Goal: Task Accomplishment & Management: Complete application form

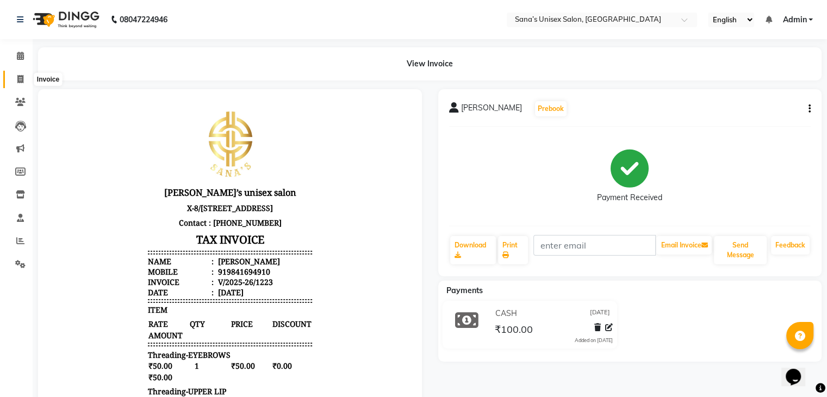
drag, startPoint x: 22, startPoint y: 79, endPoint x: 30, endPoint y: 79, distance: 8.2
click at [23, 80] on icon at bounding box center [20, 79] width 6 height 8
select select "6091"
select select "service"
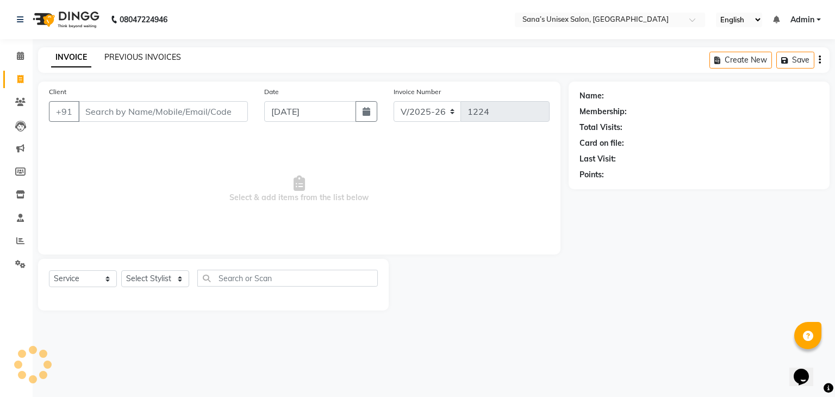
click at [124, 53] on link "PREVIOUS INVOICES" at bounding box center [142, 57] width 77 height 10
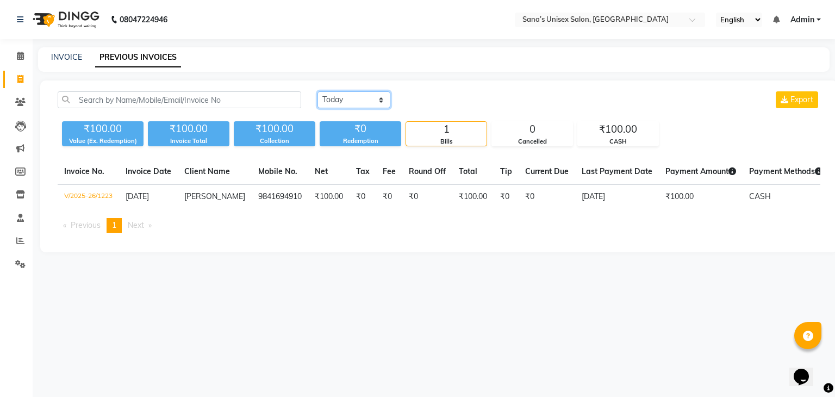
click at [340, 100] on select "[DATE] [DATE] Custom Range" at bounding box center [354, 99] width 73 height 17
click at [340, 102] on select "[DATE] [DATE] Custom Range" at bounding box center [354, 99] width 73 height 17
click at [359, 102] on select "[DATE] [DATE] Custom Range" at bounding box center [354, 99] width 73 height 17
select select "range"
click at [318, 91] on select "[DATE] [DATE] Custom Range" at bounding box center [354, 99] width 73 height 17
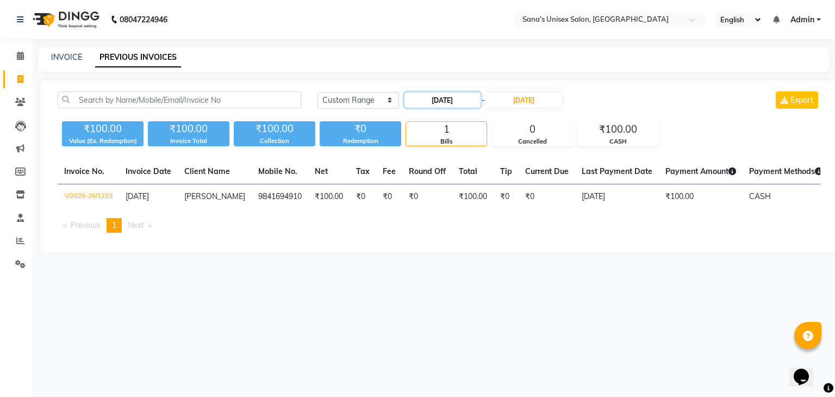
click at [428, 101] on input "[DATE]" at bounding box center [443, 99] width 76 height 15
select select "9"
select select "2025"
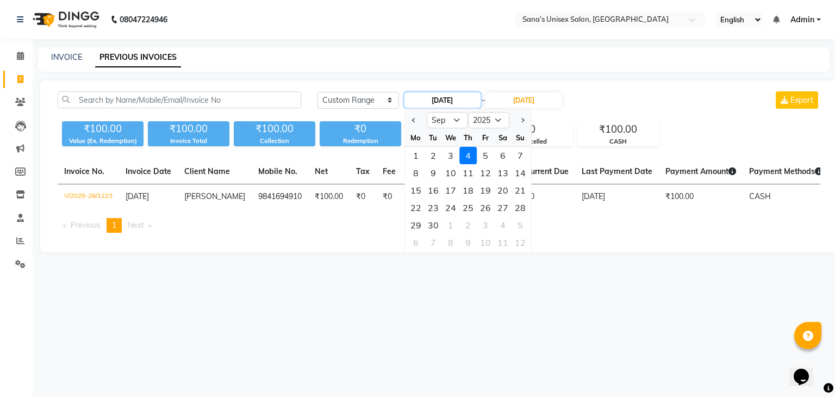
click at [428, 101] on input "[DATE]" at bounding box center [443, 99] width 76 height 15
click at [468, 84] on div "[DATE] [DATE] Custom Range [DATE] Jan Feb Mar Apr May Jun [DATE] Aug Sep Oct No…" at bounding box center [439, 166] width 798 height 172
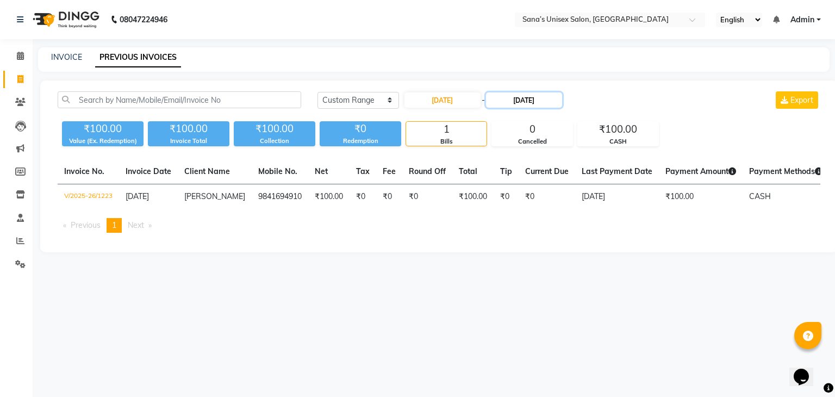
click at [538, 97] on input "[DATE]" at bounding box center [524, 99] width 76 height 15
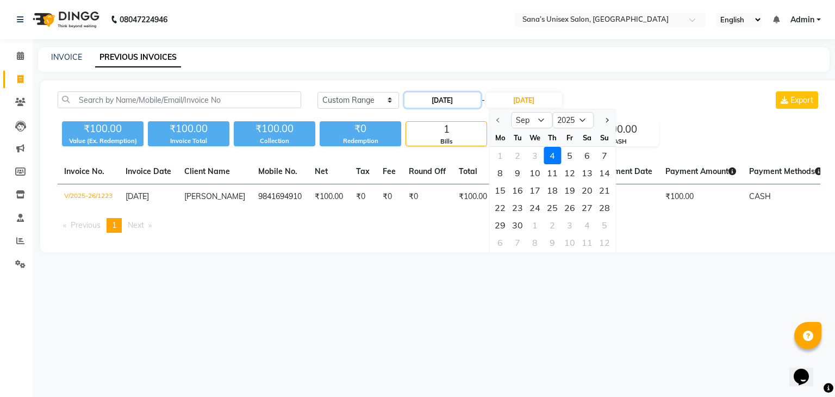
click at [415, 101] on input "[DATE]" at bounding box center [443, 99] width 76 height 15
select select "9"
select select "2025"
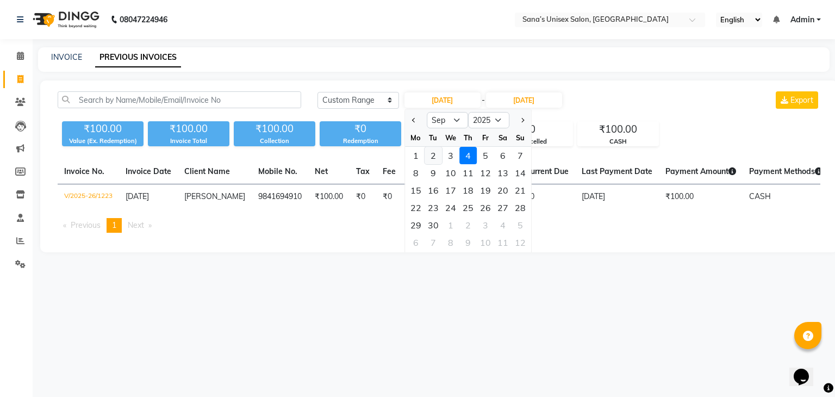
click at [431, 153] on div "2" at bounding box center [433, 155] width 17 height 17
type input "[DATE]"
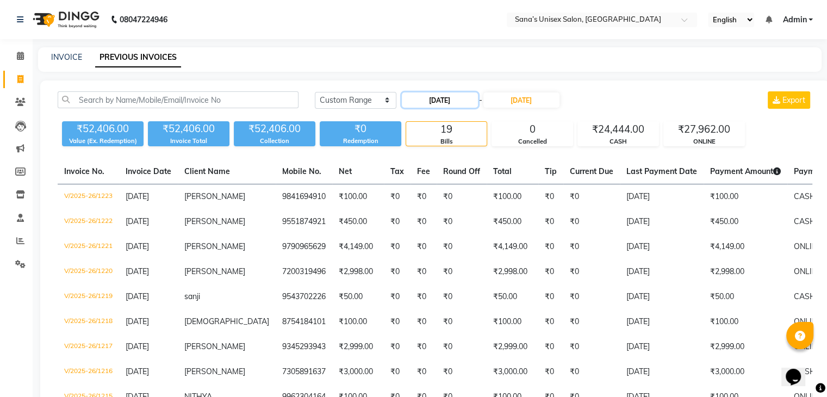
click at [428, 104] on input "[DATE]" at bounding box center [440, 99] width 76 height 15
select select "9"
select select "2025"
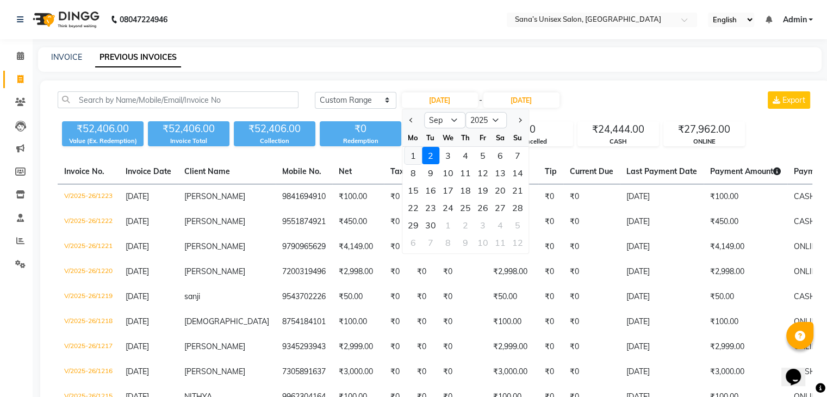
click at [414, 154] on div "1" at bounding box center [413, 155] width 17 height 17
type input "[DATE]"
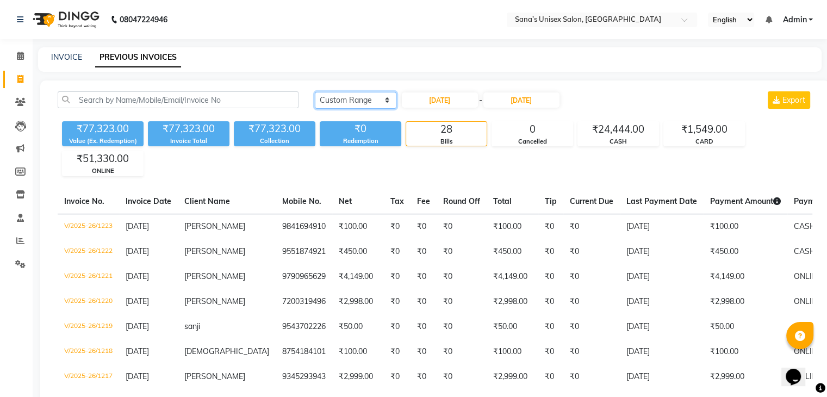
click at [338, 100] on select "[DATE] [DATE] Custom Range" at bounding box center [356, 100] width 82 height 17
click at [315, 92] on select "[DATE] [DATE] Custom Range" at bounding box center [356, 100] width 82 height 17
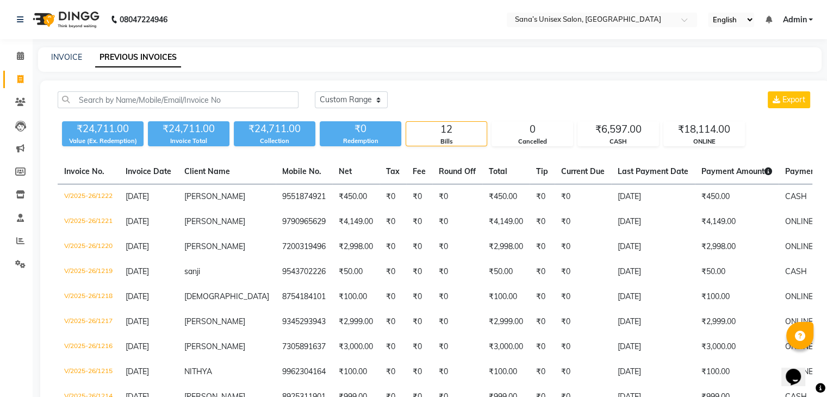
click at [336, 108] on div "[DATE] [DATE] Custom Range Export" at bounding box center [564, 104] width 514 height 26
click at [339, 103] on select "[DATE] [DATE] Custom Range" at bounding box center [351, 99] width 73 height 17
select select "[DATE]"
click at [315, 91] on select "[DATE] [DATE] Custom Range" at bounding box center [351, 99] width 73 height 17
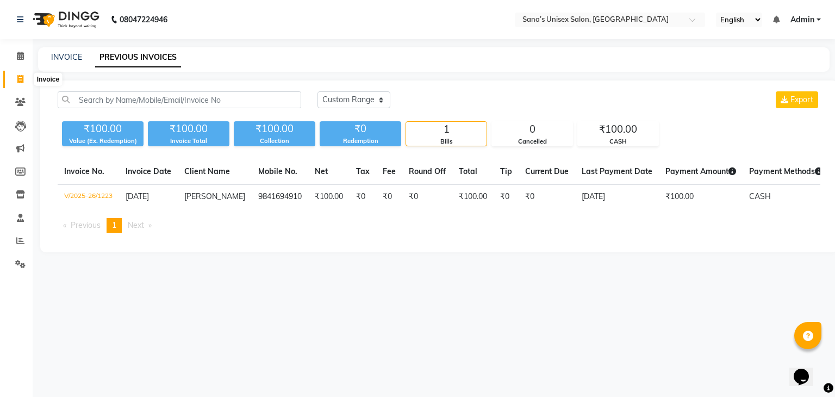
click at [24, 78] on span at bounding box center [20, 79] width 19 height 13
select select "service"
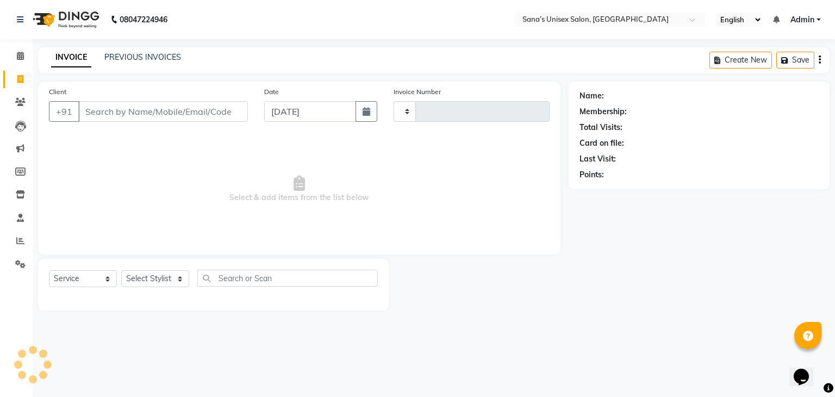
type input "1224"
select select "6091"
click at [146, 278] on select "Select Stylist anjali beauty MADHU [PERSON_NAME] (BEAUTY THERAPIST) [PERSON_NAM…" at bounding box center [162, 278] width 82 height 17
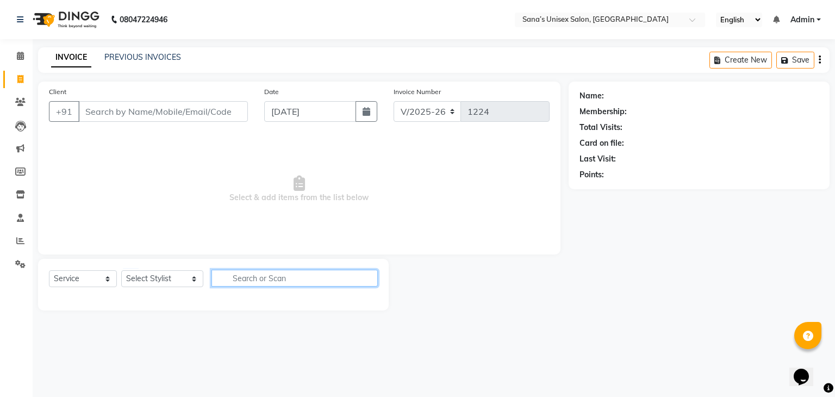
click at [245, 274] on input "text" at bounding box center [295, 278] width 167 height 17
click at [193, 301] on div "Select Service Product Membership Package Voucher Prepaid Gift Card Select Styl…" at bounding box center [213, 285] width 351 height 52
drag, startPoint x: 137, startPoint y: 51, endPoint x: 132, endPoint y: 66, distance: 16.7
click at [137, 51] on div "INVOICE PREVIOUS INVOICES Create New Save" at bounding box center [434, 60] width 792 height 26
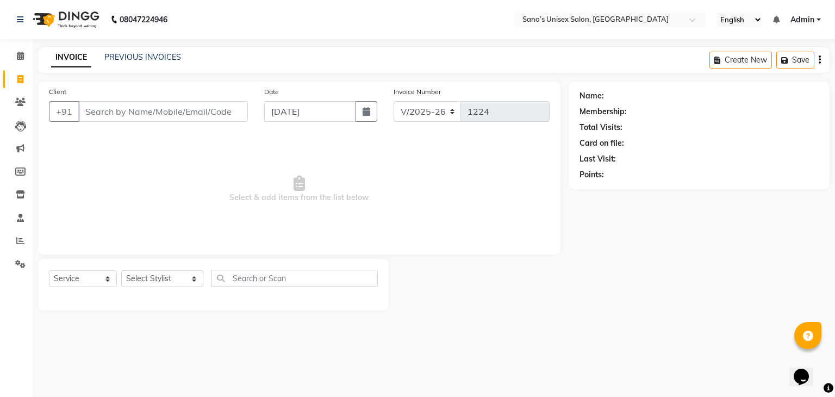
click at [132, 66] on div "INVOICE PREVIOUS INVOICES Create New Save" at bounding box center [434, 60] width 792 height 26
click at [132, 64] on div "INVOICE PREVIOUS INVOICES" at bounding box center [116, 58] width 156 height 13
click at [133, 63] on div "PREVIOUS INVOICES" at bounding box center [142, 57] width 77 height 11
click at [139, 58] on link "PREVIOUS INVOICES" at bounding box center [142, 57] width 77 height 10
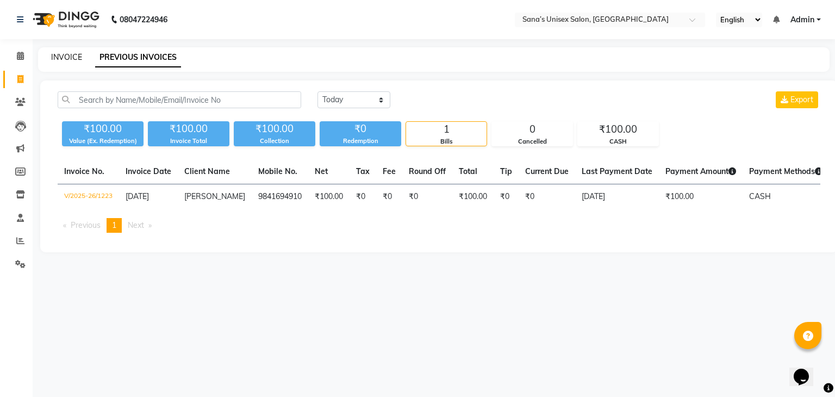
click at [70, 60] on link "INVOICE" at bounding box center [66, 57] width 31 height 10
select select "service"
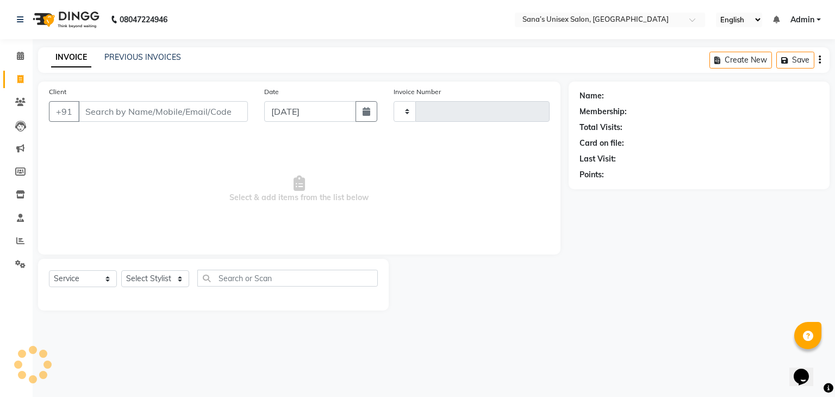
type input "1224"
select select "6091"
click at [161, 279] on select "Select Stylist anjali beauty MADHU [PERSON_NAME] (BEAUTY THERAPIST) [PERSON_NAM…" at bounding box center [162, 278] width 82 height 17
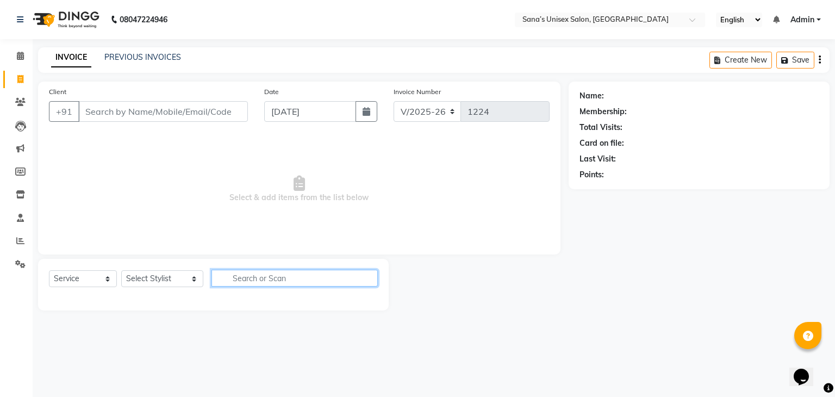
click at [289, 284] on input "text" at bounding box center [295, 278] width 167 height 17
click at [71, 283] on select "Select Service Product Membership Package Voucher Prepaid Gift Card" at bounding box center [83, 278] width 68 height 17
drag, startPoint x: 183, startPoint y: 220, endPoint x: 181, endPoint y: 237, distance: 17.0
click at [183, 220] on span "Select & add items from the list below" at bounding box center [299, 189] width 501 height 109
click at [163, 289] on div "Select Service Product Membership Package Voucher Prepaid Gift Card Select Styl…" at bounding box center [213, 283] width 329 height 26
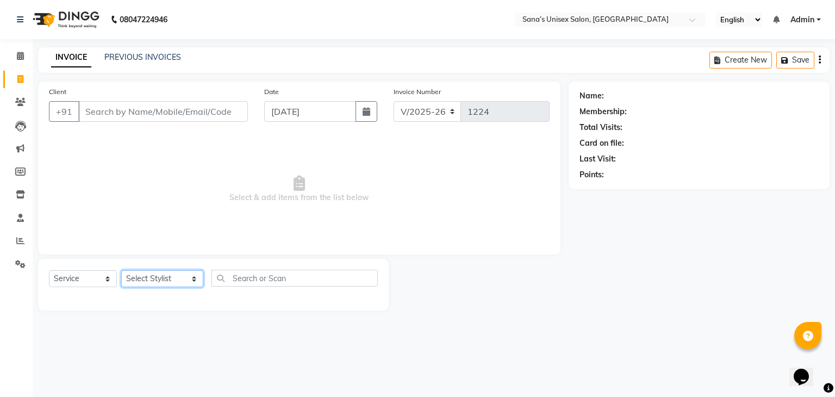
click at [172, 277] on select "Select Stylist anjali beauty MADHU [PERSON_NAME] (BEAUTY THERAPIST) [PERSON_NAM…" at bounding box center [162, 278] width 82 height 17
click at [252, 274] on input "text" at bounding box center [295, 278] width 167 height 17
click at [152, 285] on select "Select Stylist anjali beauty MADHU [PERSON_NAME] (BEAUTY THERAPIST) [PERSON_NAM…" at bounding box center [162, 278] width 82 height 17
click at [328, 175] on span "Select & add items from the list below" at bounding box center [299, 189] width 501 height 109
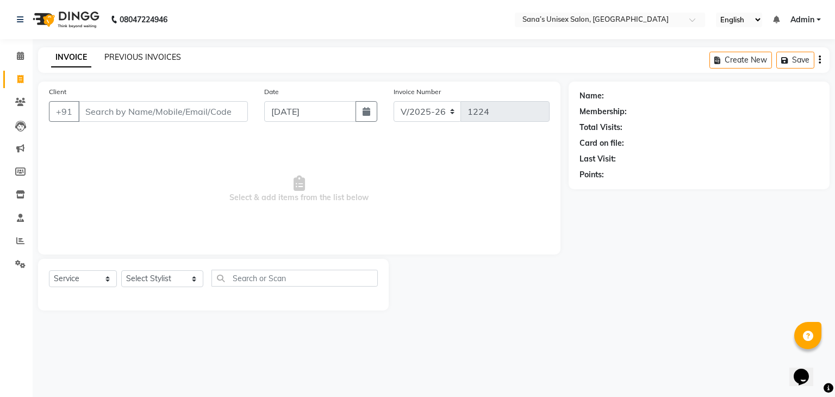
click at [144, 60] on link "PREVIOUS INVOICES" at bounding box center [142, 57] width 77 height 10
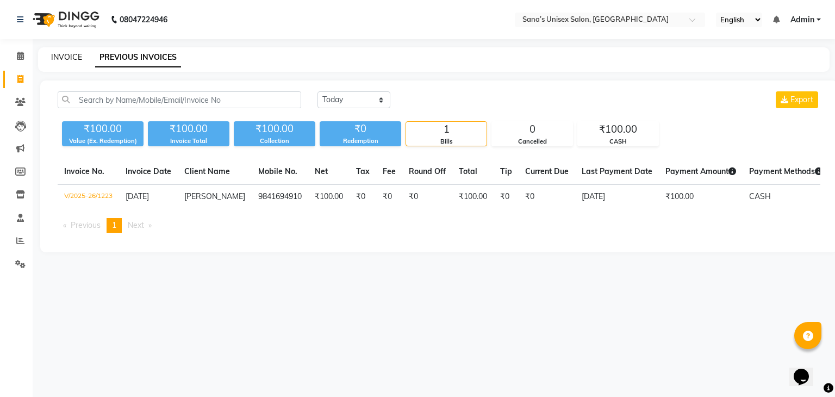
click at [65, 53] on link "INVOICE" at bounding box center [66, 57] width 31 height 10
select select "service"
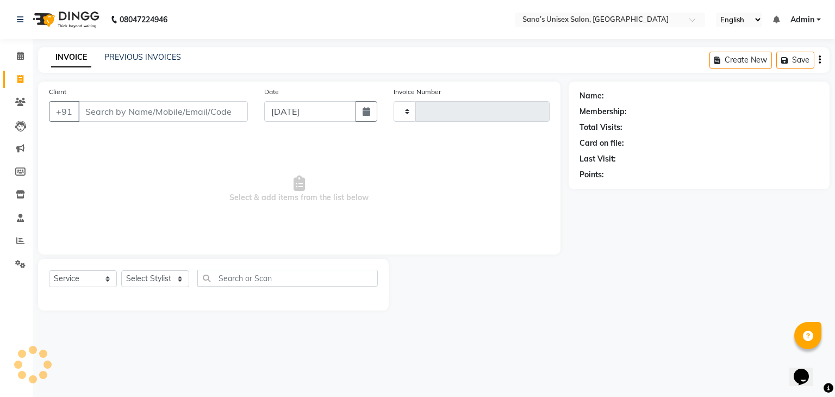
type input "1224"
select select "6091"
click at [116, 57] on link "PREVIOUS INVOICES" at bounding box center [142, 57] width 77 height 10
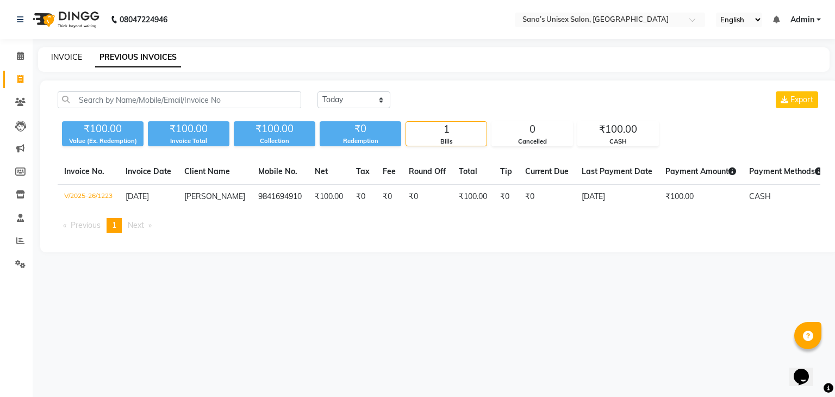
click at [60, 58] on link "INVOICE" at bounding box center [66, 57] width 31 height 10
select select "service"
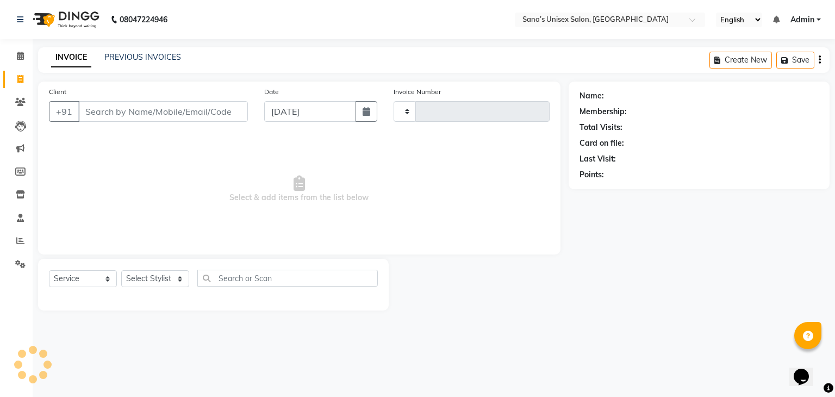
type input "1224"
select select "6091"
click at [139, 277] on select "Select Stylist anjali beauty MADHU [PERSON_NAME] (BEAUTY THERAPIST) [PERSON_NAM…" at bounding box center [162, 278] width 82 height 17
click at [139, 57] on link "PREVIOUS INVOICES" at bounding box center [142, 57] width 77 height 10
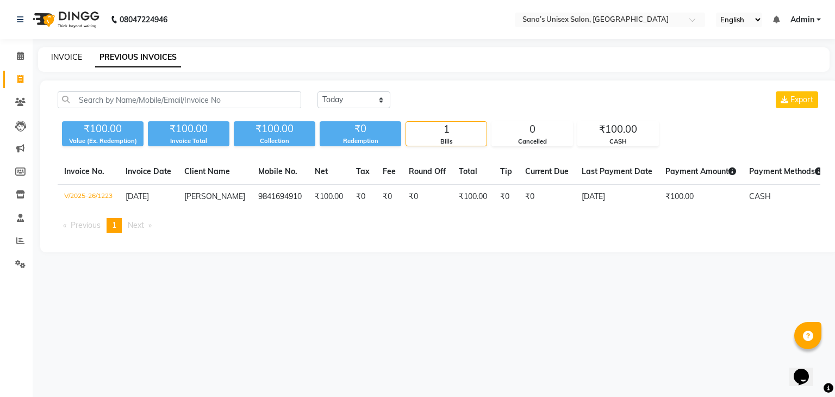
click at [66, 55] on link "INVOICE" at bounding box center [66, 57] width 31 height 10
select select "service"
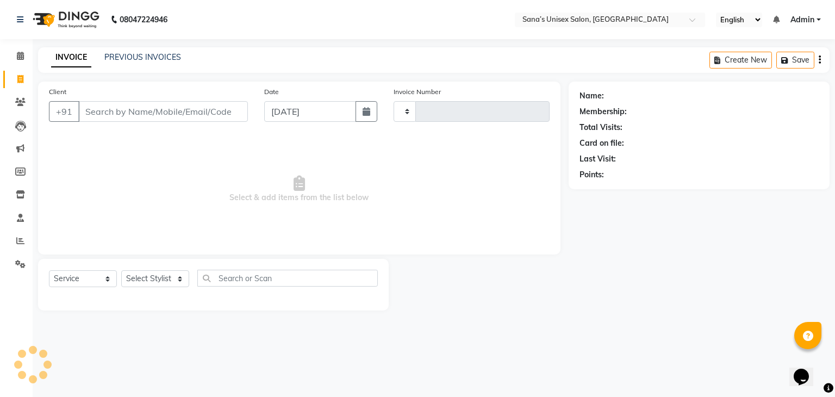
type input "1224"
select select "6091"
click at [125, 57] on link "PREVIOUS INVOICES" at bounding box center [142, 57] width 77 height 10
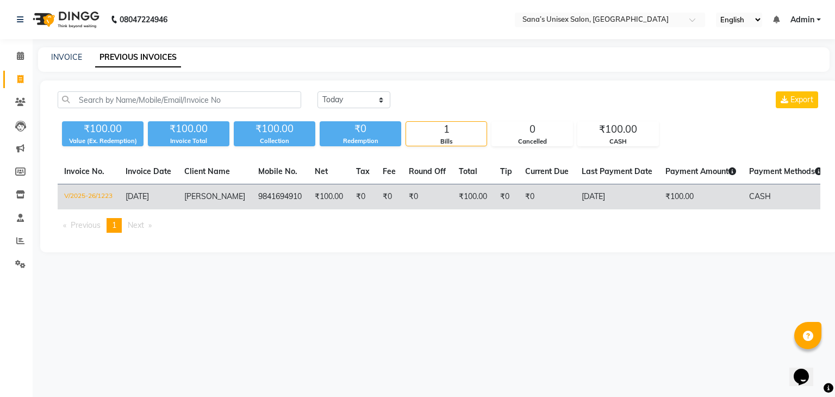
click at [206, 200] on span "[PERSON_NAME]" at bounding box center [214, 196] width 61 height 10
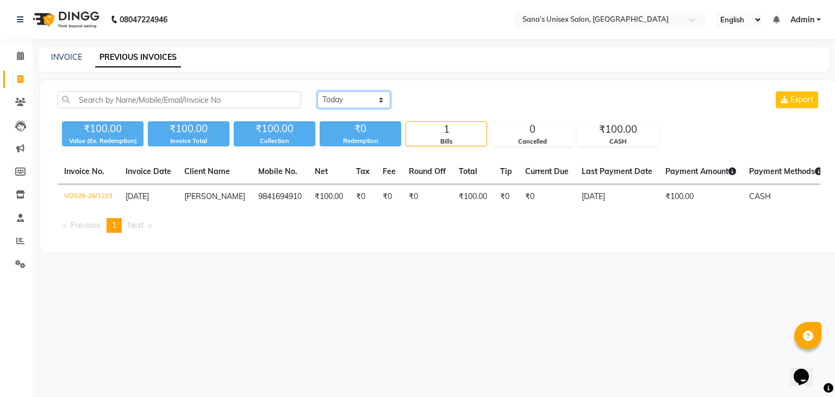
click at [370, 101] on select "[DATE] [DATE] Custom Range" at bounding box center [354, 99] width 73 height 17
click at [599, 134] on div "₹100.00" at bounding box center [618, 129] width 80 height 15
click at [54, 58] on link "INVOICE" at bounding box center [66, 57] width 31 height 10
select select "service"
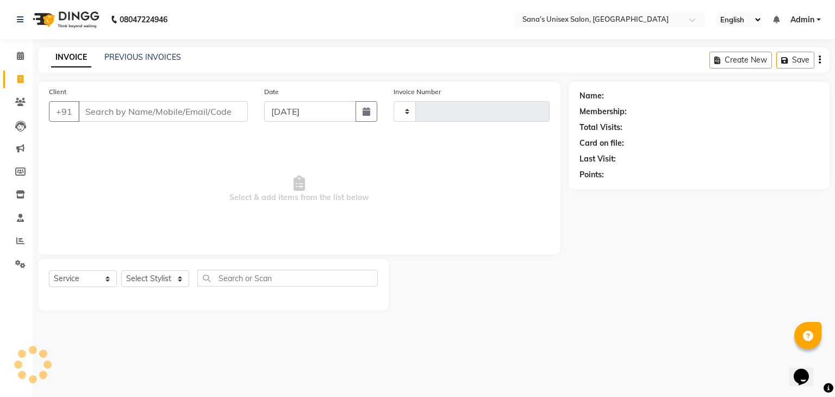
type input "1224"
select select "6091"
click at [147, 280] on select "Select Stylist anjali beauty MADHU [PERSON_NAME] (BEAUTY THERAPIST) [PERSON_NAM…" at bounding box center [162, 278] width 82 height 17
click at [66, 289] on div "Select Service Product Membership Package Voucher Prepaid Gift Card Select Styl…" at bounding box center [213, 283] width 329 height 26
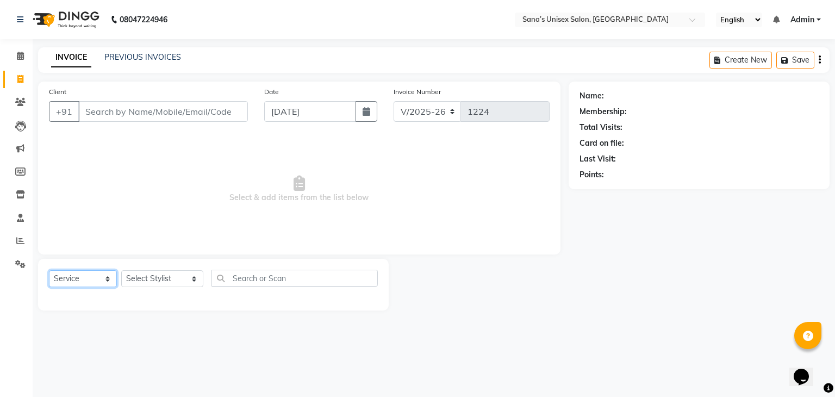
click at [70, 287] on select "Select Service Product Membership Package Voucher Prepaid Gift Card" at bounding box center [83, 278] width 68 height 17
click at [183, 281] on select "Select Stylist anjali beauty MADHU [PERSON_NAME] (BEAUTY THERAPIST) [PERSON_NAM…" at bounding box center [162, 278] width 82 height 17
drag, startPoint x: 182, startPoint y: 282, endPoint x: 191, endPoint y: 285, distance: 10.3
click at [182, 282] on select "Select Stylist anjali beauty MADHU [PERSON_NAME] (BEAUTY THERAPIST) [PERSON_NAM…" at bounding box center [162, 278] width 82 height 17
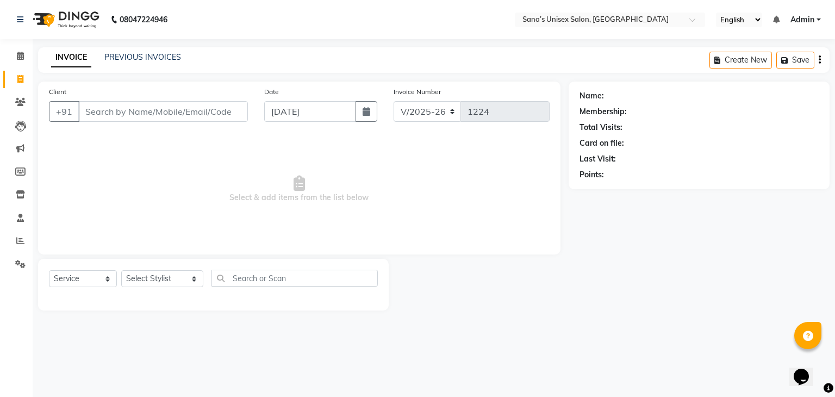
click at [228, 288] on div "Select Service Product Membership Package Voucher Prepaid Gift Card Select Styl…" at bounding box center [213, 283] width 329 height 26
click at [229, 279] on input "text" at bounding box center [295, 278] width 167 height 17
click at [114, 64] on div "INVOICE PREVIOUS INVOICES Create New Save" at bounding box center [434, 60] width 792 height 26
click at [115, 63] on div "PREVIOUS INVOICES" at bounding box center [142, 57] width 77 height 11
click at [115, 61] on link "PREVIOUS INVOICES" at bounding box center [142, 57] width 77 height 10
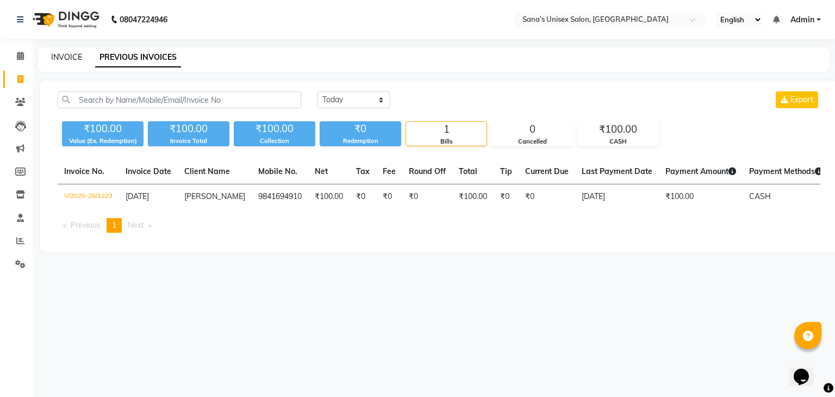
click at [64, 54] on link "INVOICE" at bounding box center [66, 57] width 31 height 10
select select "6091"
select select "service"
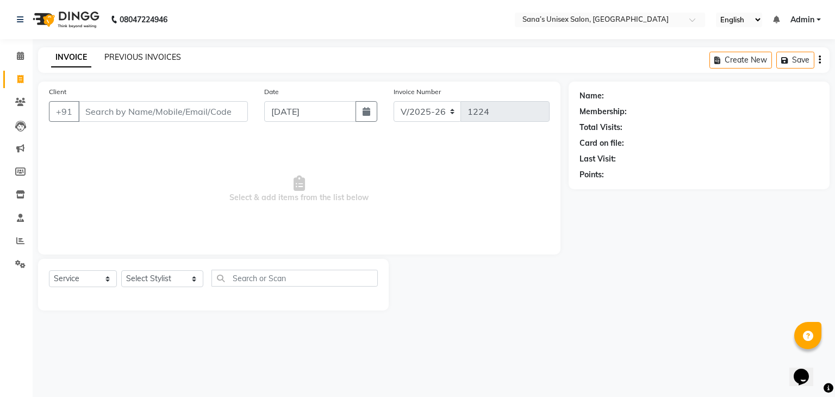
click at [125, 55] on link "PREVIOUS INVOICES" at bounding box center [142, 57] width 77 height 10
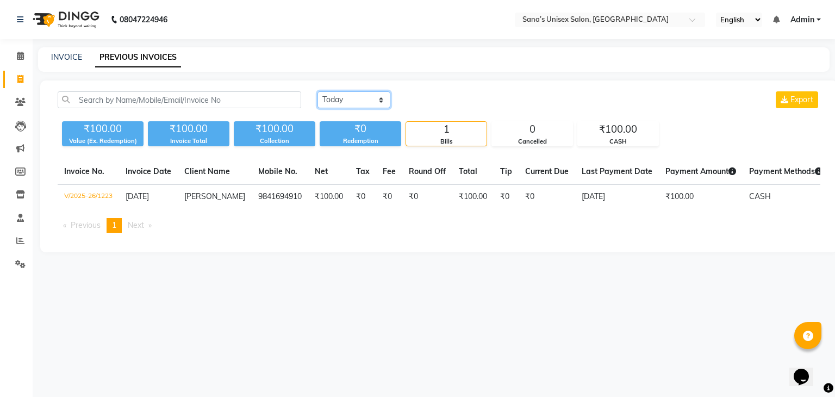
click at [335, 103] on select "[DATE] [DATE] Custom Range" at bounding box center [354, 99] width 73 height 17
select select "range"
click at [318, 91] on select "[DATE] [DATE] Custom Range" at bounding box center [354, 99] width 73 height 17
click at [422, 102] on input "[DATE]" at bounding box center [443, 99] width 76 height 15
select select "9"
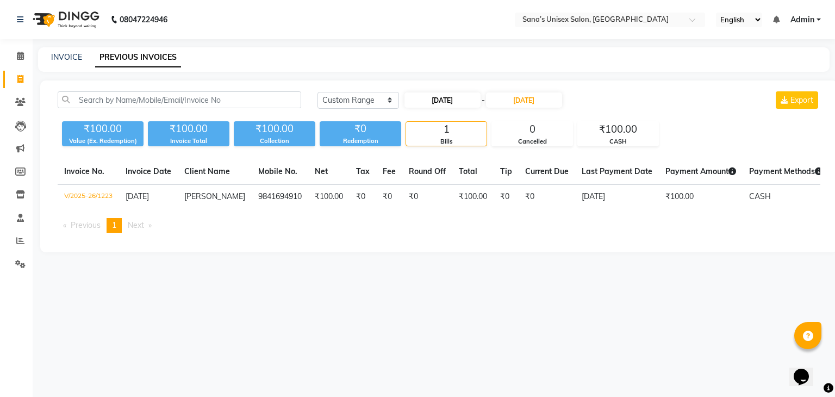
select select "2025"
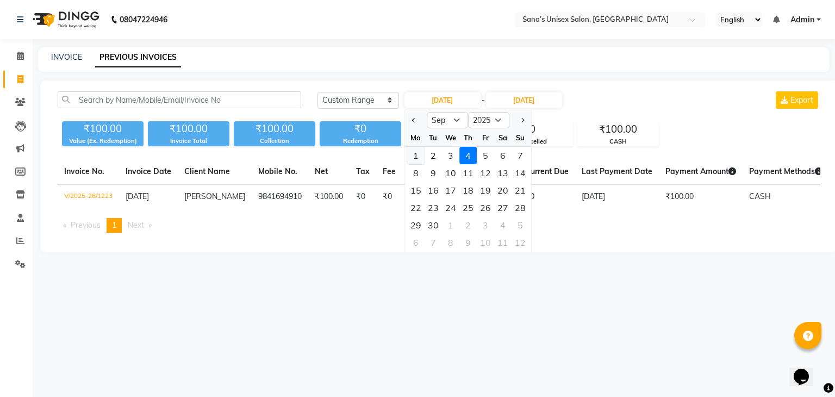
click at [420, 151] on div "1" at bounding box center [415, 155] width 17 height 17
type input "[DATE]"
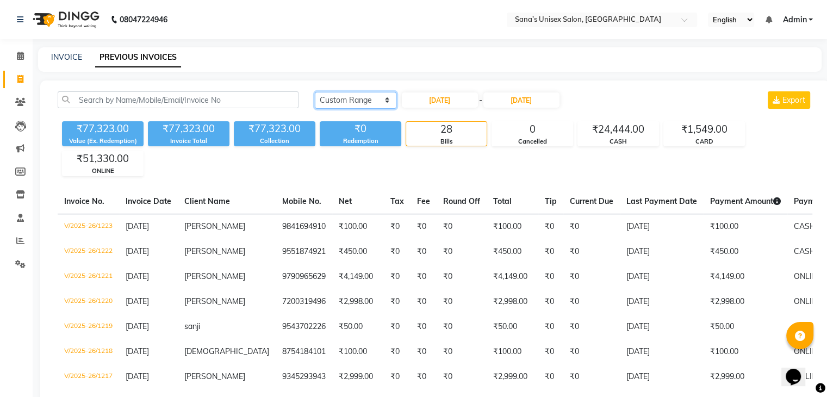
click at [358, 104] on select "[DATE] [DATE] Custom Range" at bounding box center [356, 100] width 82 height 17
click at [315, 92] on select "[DATE] [DATE] Custom Range" at bounding box center [356, 100] width 82 height 17
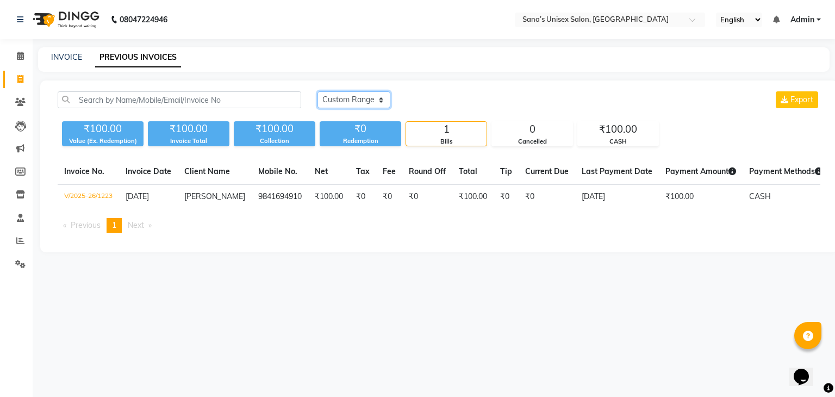
click at [365, 99] on select "[DATE] [DATE] Custom Range" at bounding box center [354, 99] width 73 height 17
click at [318, 91] on select "[DATE] [DATE] Custom Range" at bounding box center [354, 99] width 73 height 17
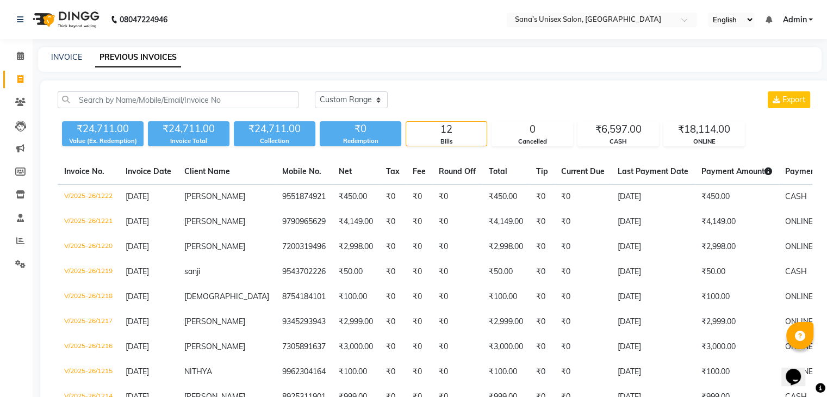
click at [339, 89] on div "[DATE] [DATE] Custom Range Export ₹24,711.00 Value (Ex. Redemption) ₹24,711.00 …" at bounding box center [435, 303] width 790 height 447
click at [339, 100] on select "[DATE] [DATE] Custom Range" at bounding box center [351, 99] width 73 height 17
click at [315, 91] on select "[DATE] [DATE] Custom Range" at bounding box center [351, 99] width 73 height 17
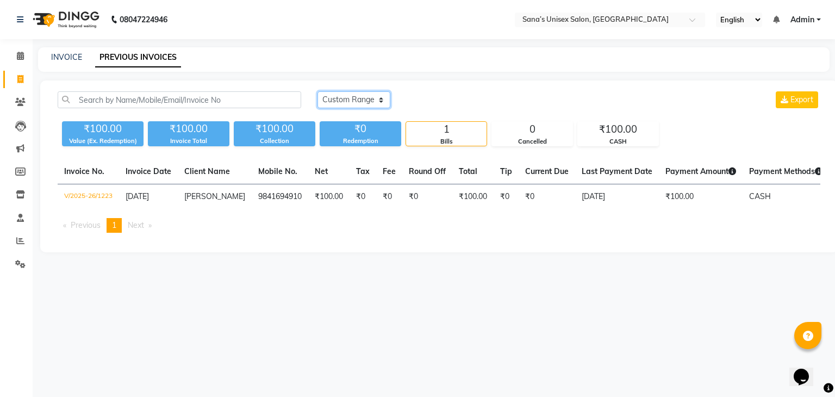
click at [354, 98] on select "[DATE] [DATE] Custom Range" at bounding box center [354, 99] width 73 height 17
click at [354, 97] on select "[DATE] [DATE] Custom Range" at bounding box center [354, 99] width 73 height 17
click at [337, 105] on select "[DATE] [DATE] Custom Range" at bounding box center [354, 99] width 73 height 17
select select "range"
click at [318, 91] on select "[DATE] [DATE] Custom Range" at bounding box center [354, 99] width 73 height 17
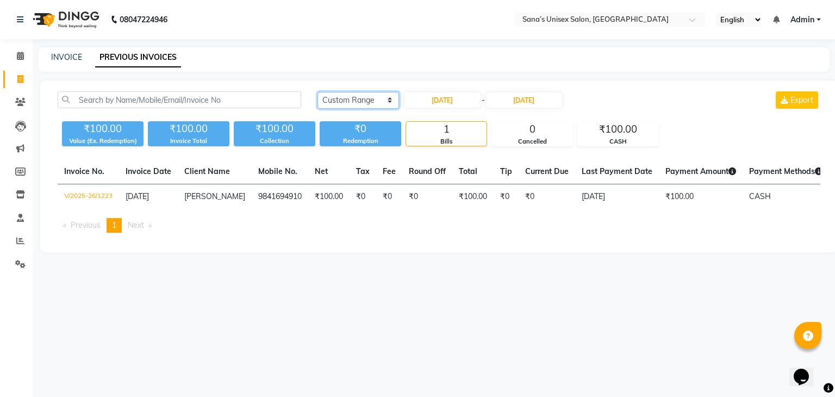
click at [346, 98] on select "[DATE] [DATE] Custom Range" at bounding box center [359, 100] width 82 height 17
click at [434, 101] on input "[DATE]" at bounding box center [443, 99] width 76 height 15
select select "9"
select select "2025"
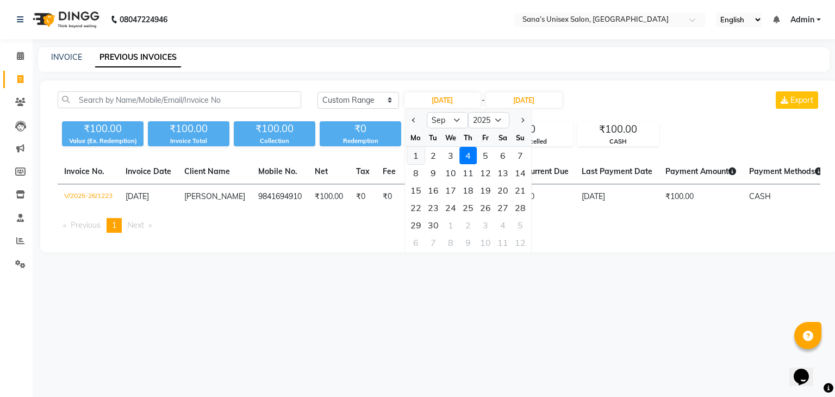
click at [418, 157] on div "1" at bounding box center [415, 155] width 17 height 17
type input "[DATE]"
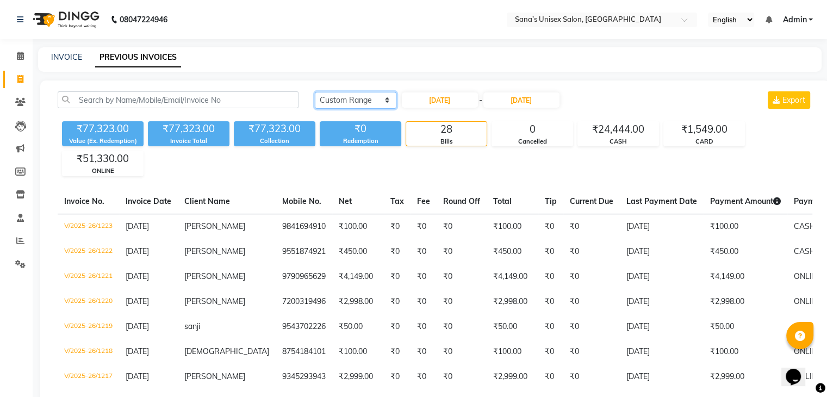
click at [344, 97] on select "[DATE] [DATE] Custom Range" at bounding box center [356, 100] width 82 height 17
click at [315, 92] on select "[DATE] [DATE] Custom Range" at bounding box center [356, 100] width 82 height 17
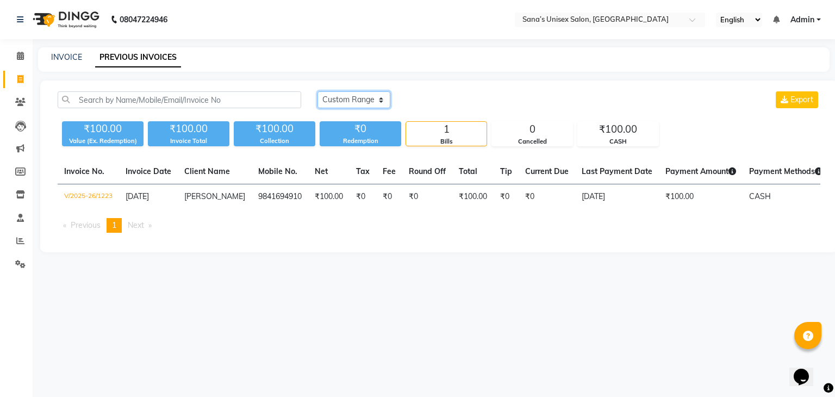
click at [352, 99] on select "[DATE] [DATE] Custom Range" at bounding box center [354, 99] width 73 height 17
click at [318, 91] on select "[DATE] [DATE] Custom Range" at bounding box center [354, 99] width 73 height 17
click at [346, 98] on select "[DATE] [DATE] Custom Range" at bounding box center [359, 100] width 82 height 17
click at [318, 92] on select "[DATE] [DATE] Custom Range" at bounding box center [359, 100] width 82 height 17
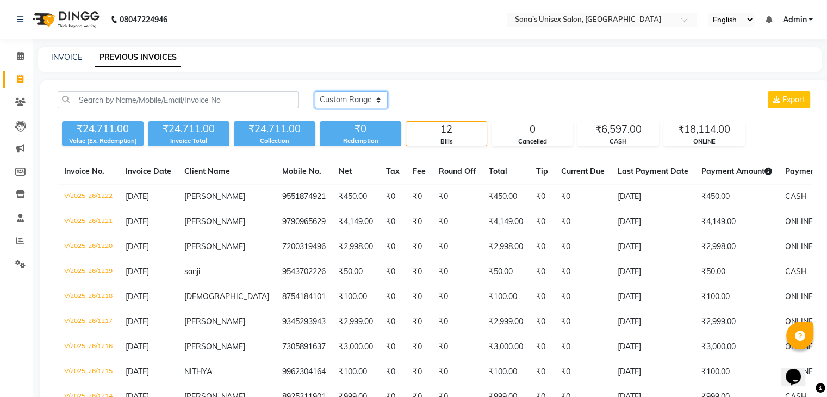
click at [336, 104] on select "[DATE] [DATE] Custom Range" at bounding box center [351, 99] width 73 height 17
select select "[DATE]"
click at [315, 91] on select "[DATE] [DATE] Custom Range" at bounding box center [351, 99] width 73 height 17
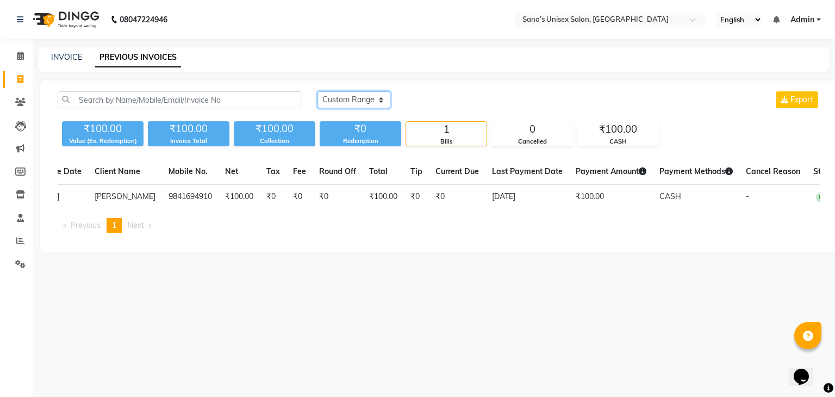
scroll to position [0, 102]
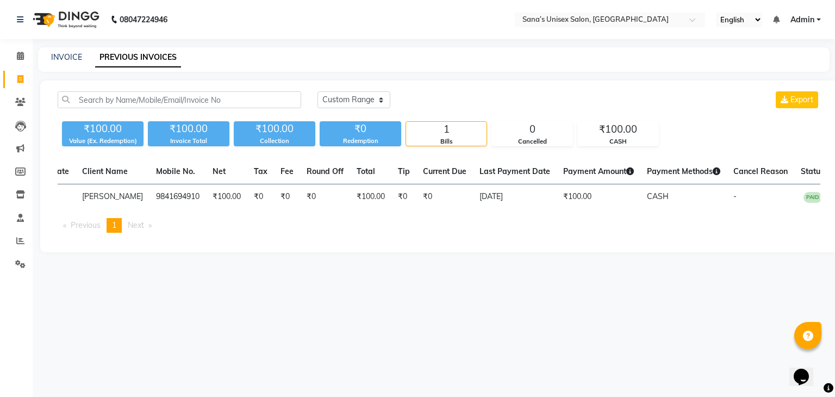
click at [324, 220] on div "Invoice No. Invoice Date Client Name Mobile No. Net Tax Fee Round Off Total Tip…" at bounding box center [439, 200] width 776 height 82
drag, startPoint x: 328, startPoint y: 218, endPoint x: 367, endPoint y: 221, distance: 38.7
click at [367, 221] on div "Invoice No. Invoice Date Client Name Mobile No. Net Tax Fee Round Off Total Tip…" at bounding box center [439, 200] width 776 height 82
drag, startPoint x: 368, startPoint y: 208, endPoint x: 389, endPoint y: 214, distance: 21.9
click at [389, 209] on table "Invoice No. Invoice Date Client Name Mobile No. Net Tax Fee Round Off Total Tip…" at bounding box center [439, 184] width 763 height 50
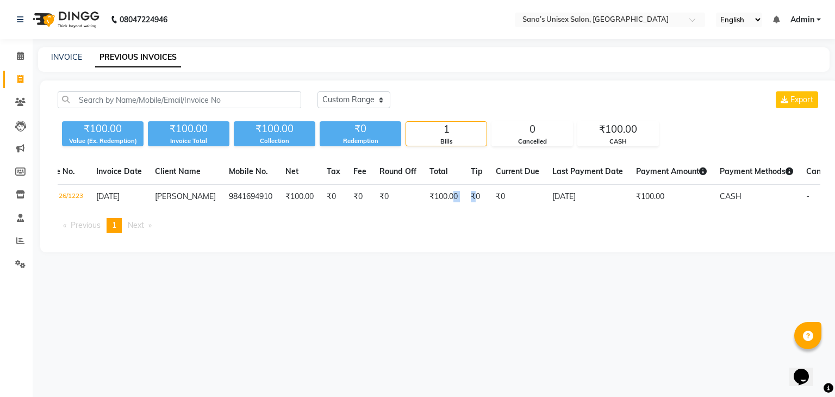
scroll to position [0, 0]
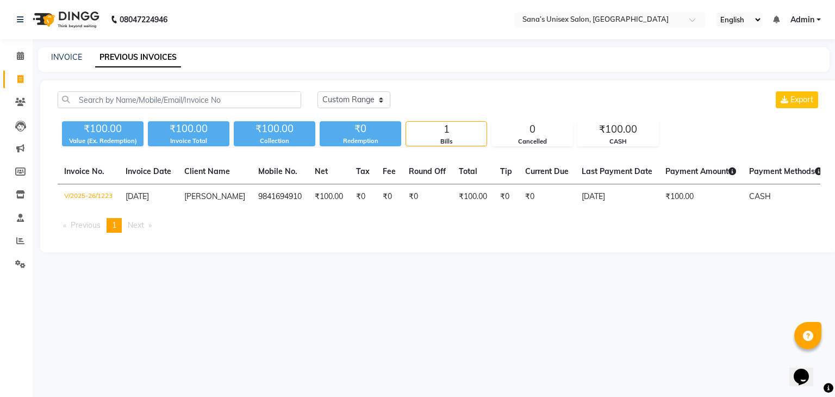
click at [261, 233] on ul "Previous page 1 / 1 You're on page 1 Next page" at bounding box center [439, 225] width 763 height 15
click at [64, 60] on link "INVOICE" at bounding box center [66, 57] width 31 height 10
select select "service"
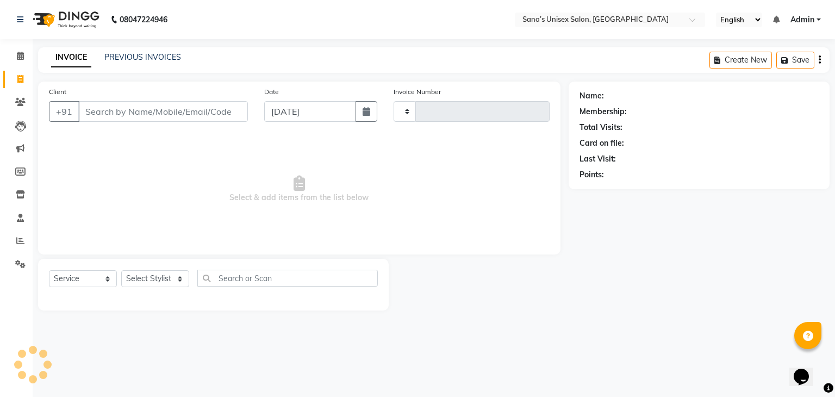
type input "1224"
select select "6091"
click at [156, 286] on select "Select Stylist anjali beauty MADHU [PERSON_NAME] (BEAUTY THERAPIST) [PERSON_NAM…" at bounding box center [162, 278] width 82 height 17
click at [149, 287] on select "Select Stylist anjali beauty MADHU [PERSON_NAME] (BEAUTY THERAPIST) [PERSON_NAM…" at bounding box center [162, 278] width 82 height 17
click at [148, 287] on select "Select Stylist anjali beauty MADHU [PERSON_NAME] (BEAUTY THERAPIST) [PERSON_NAM…" at bounding box center [162, 278] width 82 height 17
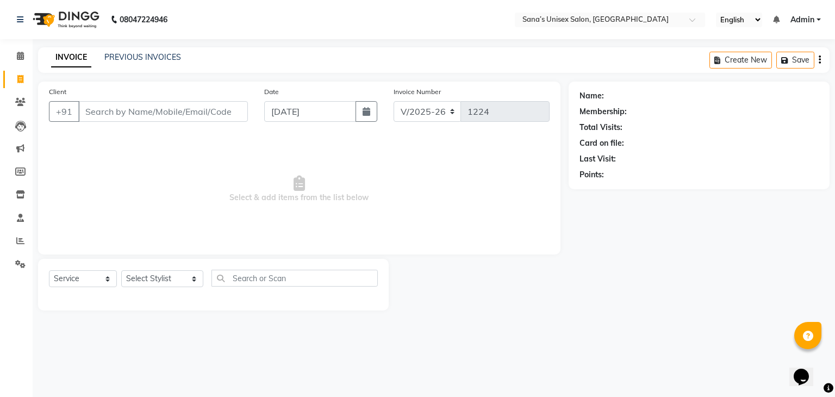
click at [91, 206] on span "Select & add items from the list below" at bounding box center [299, 189] width 501 height 109
click at [225, 276] on input "text" at bounding box center [295, 278] width 167 height 17
click at [157, 281] on select "Select Stylist anjali beauty MADHU [PERSON_NAME] (BEAUTY THERAPIST) [PERSON_NAM…" at bounding box center [162, 278] width 82 height 17
click at [143, 60] on link "PREVIOUS INVOICES" at bounding box center [142, 57] width 77 height 10
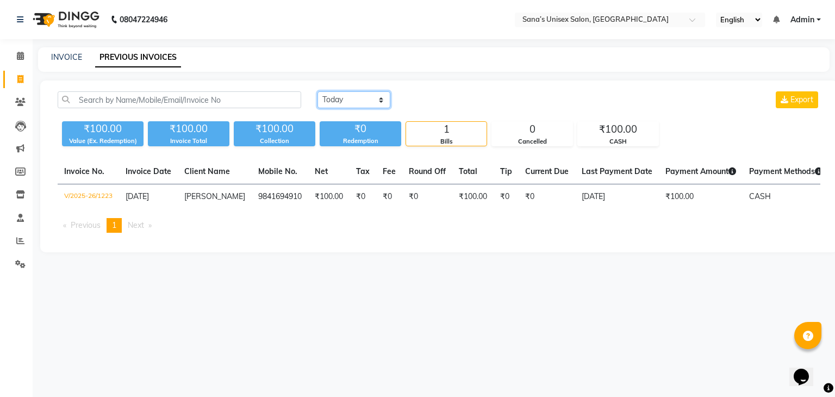
click at [361, 103] on select "[DATE] [DATE] Custom Range" at bounding box center [354, 99] width 73 height 17
